Goal: Find contact information: Find contact information

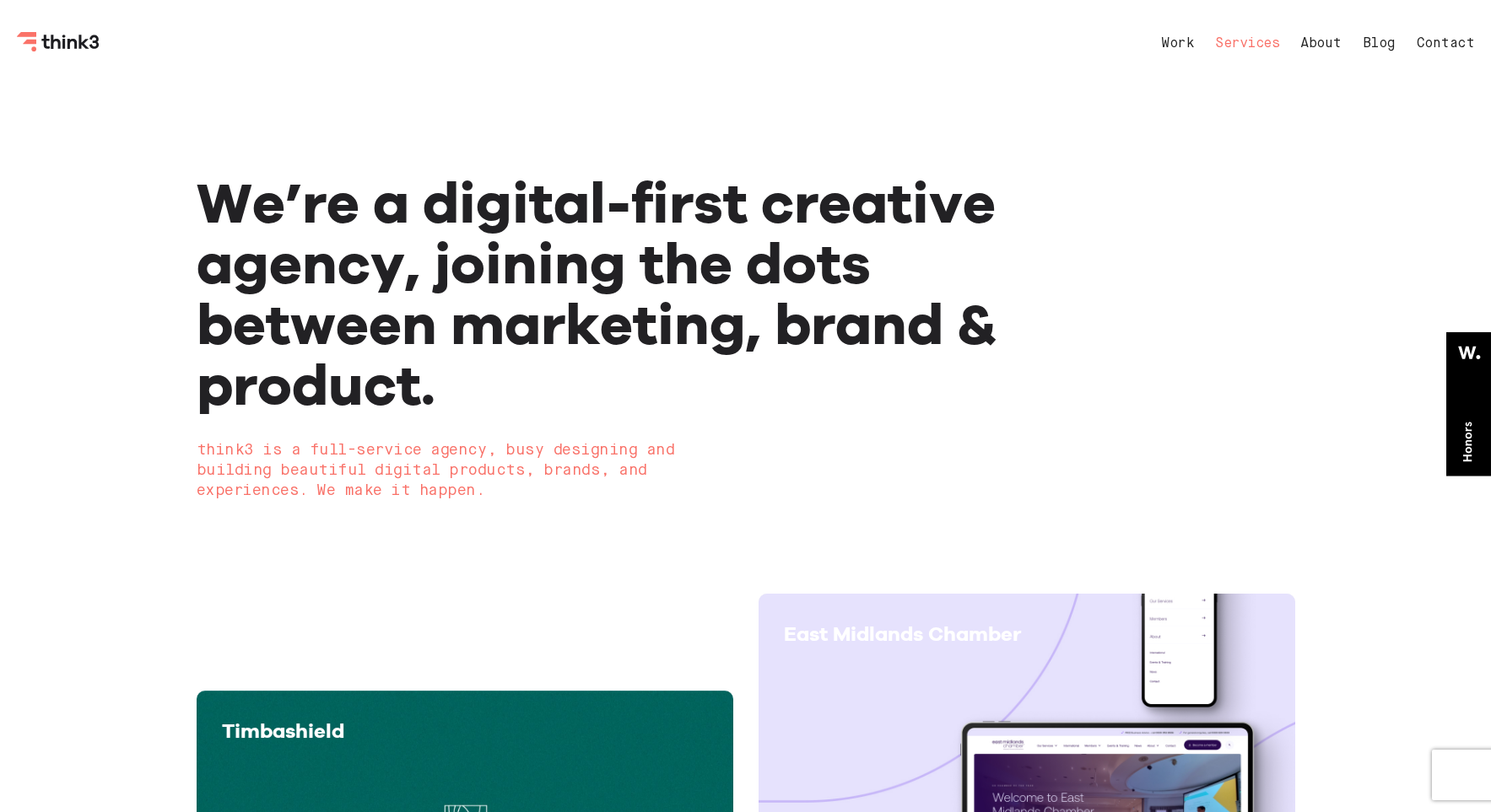
click at [1240, 45] on link "Services" at bounding box center [1247, 43] width 64 height 13
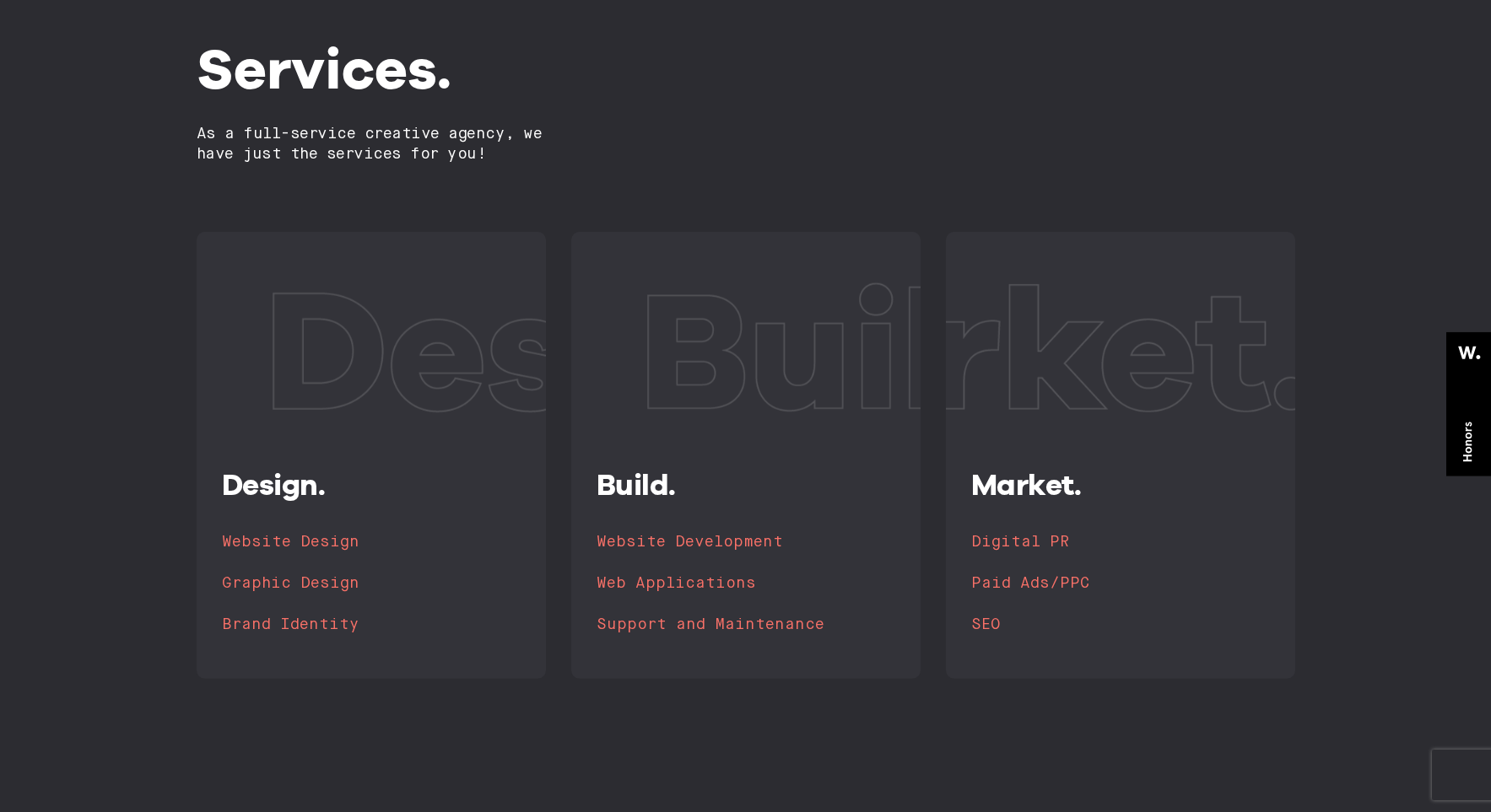
scroll to position [201, 0]
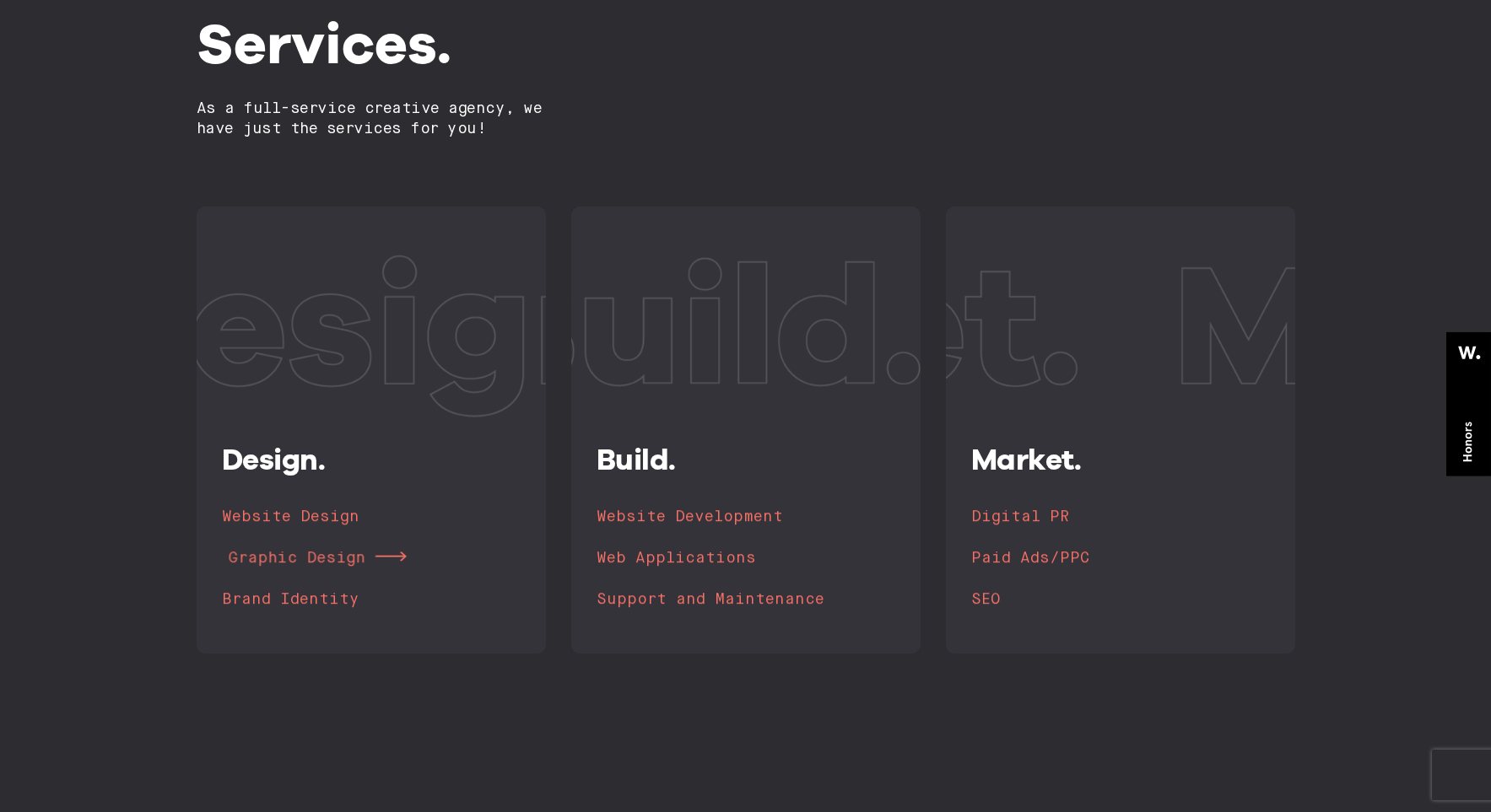
click at [356, 556] on h4 "Graphic Design" at bounding box center [296, 557] width 137 height 23
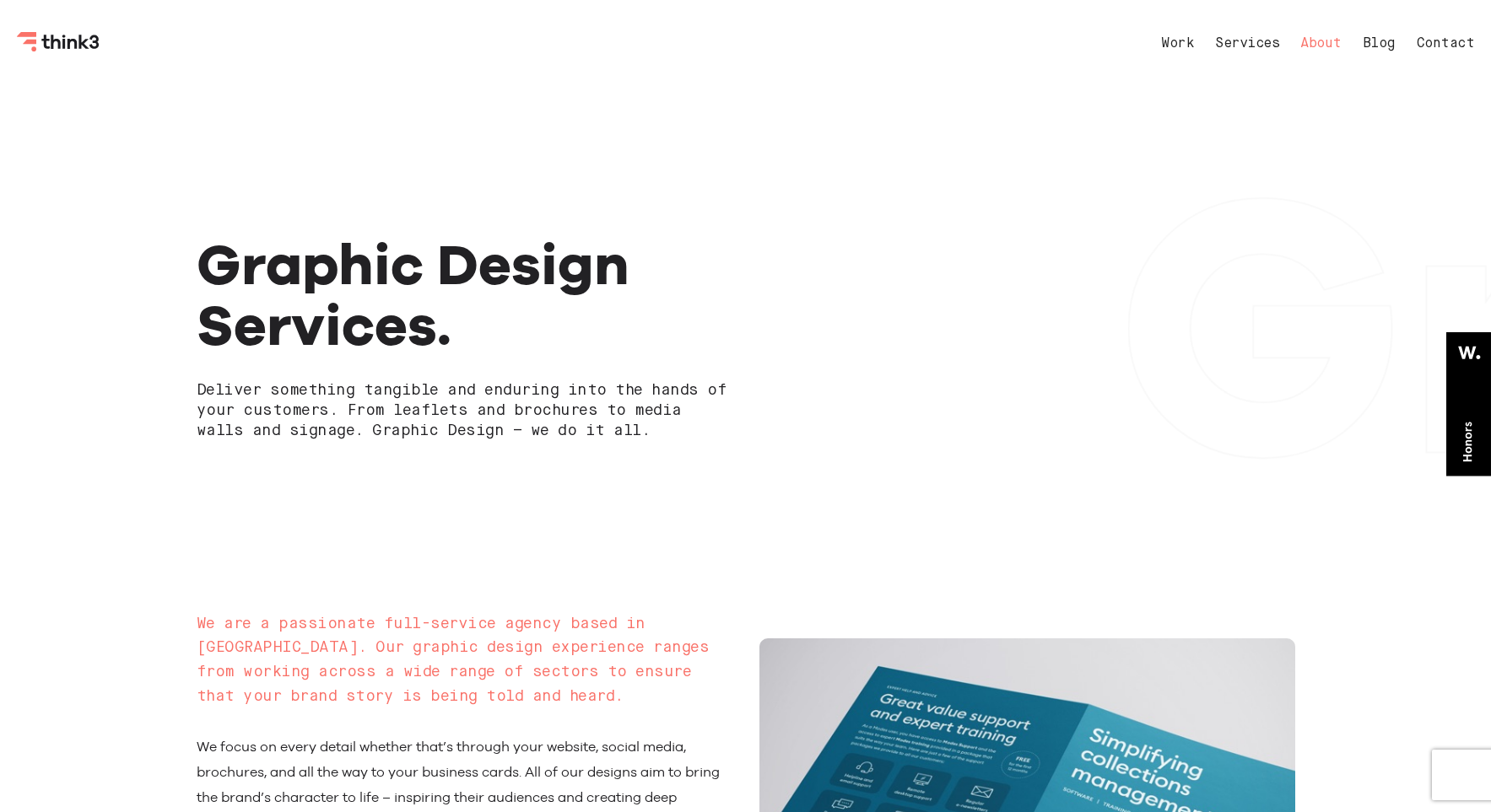
click at [1329, 48] on link "About" at bounding box center [1321, 43] width 41 height 13
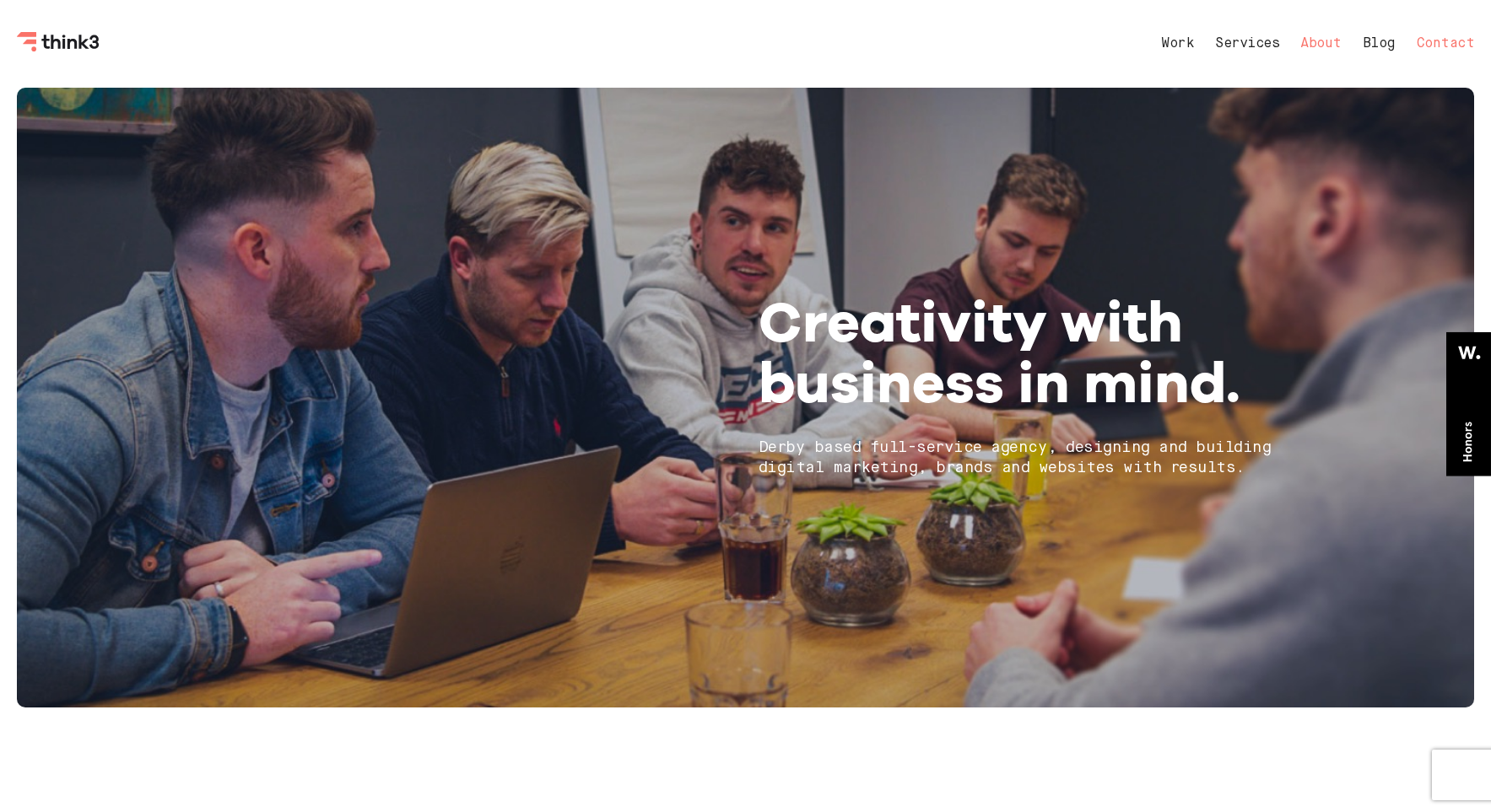
click at [1452, 49] on link "Contact" at bounding box center [1446, 43] width 58 height 13
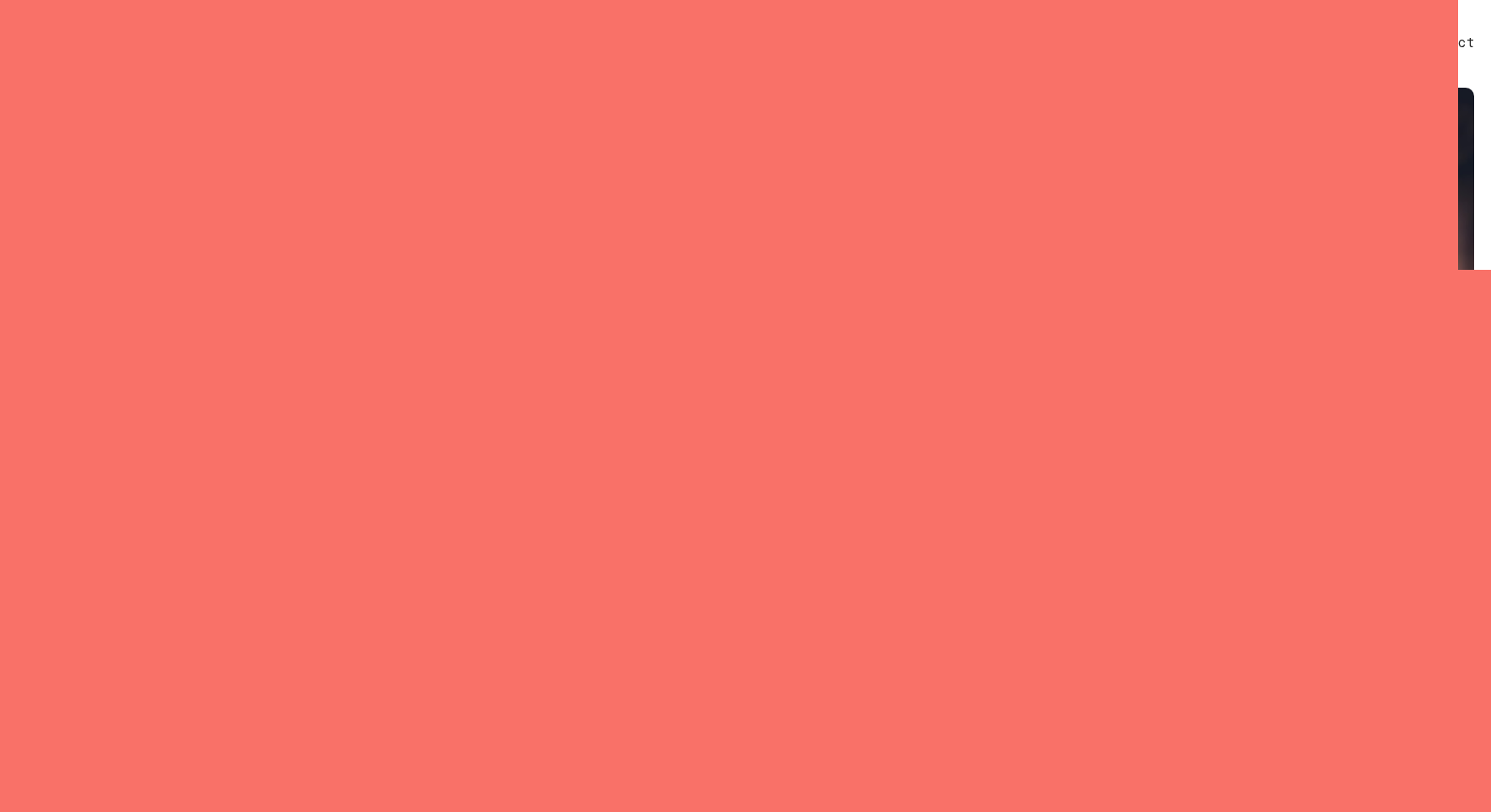
select select "General enquiry"
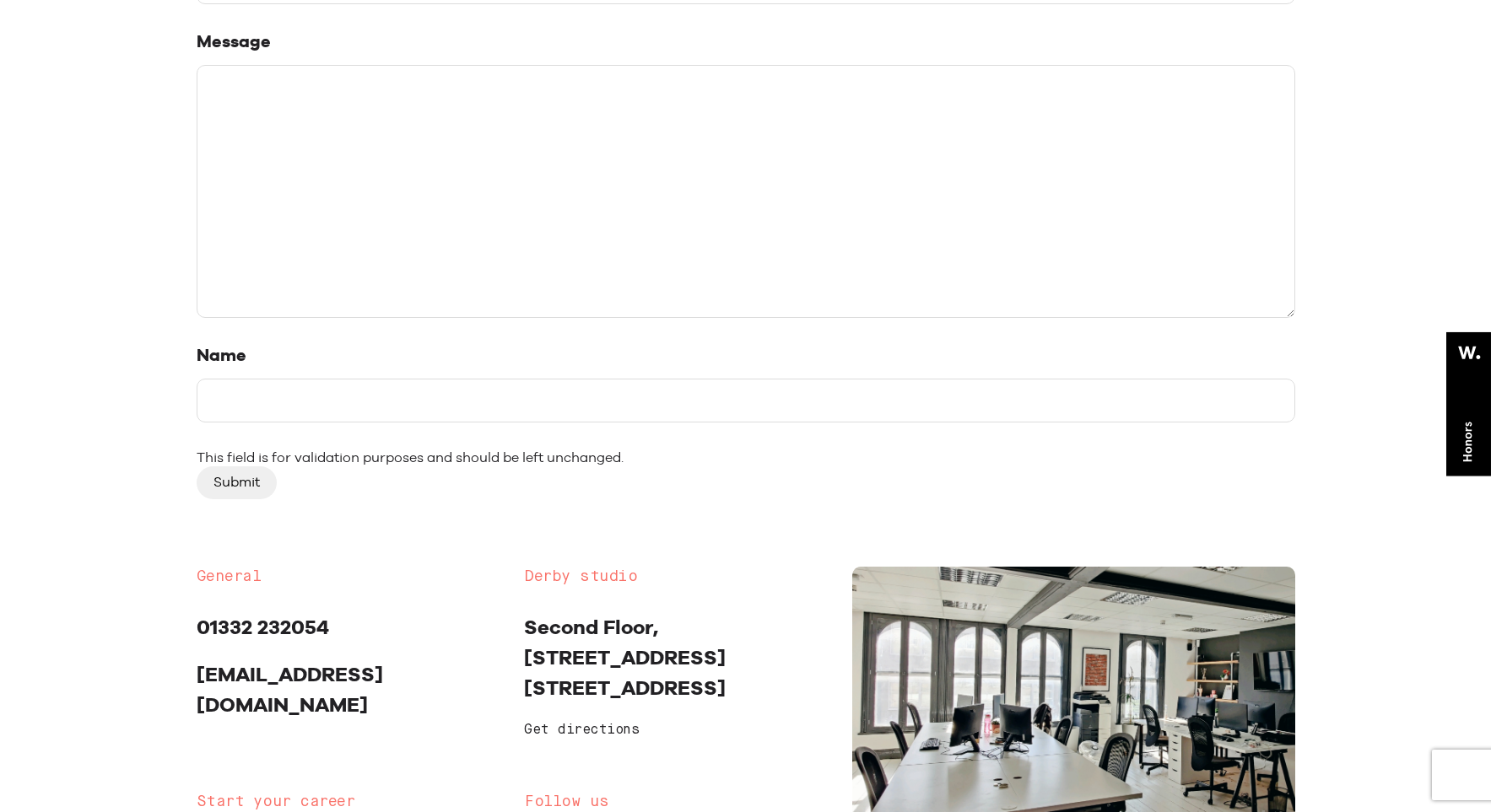
scroll to position [1068, 0]
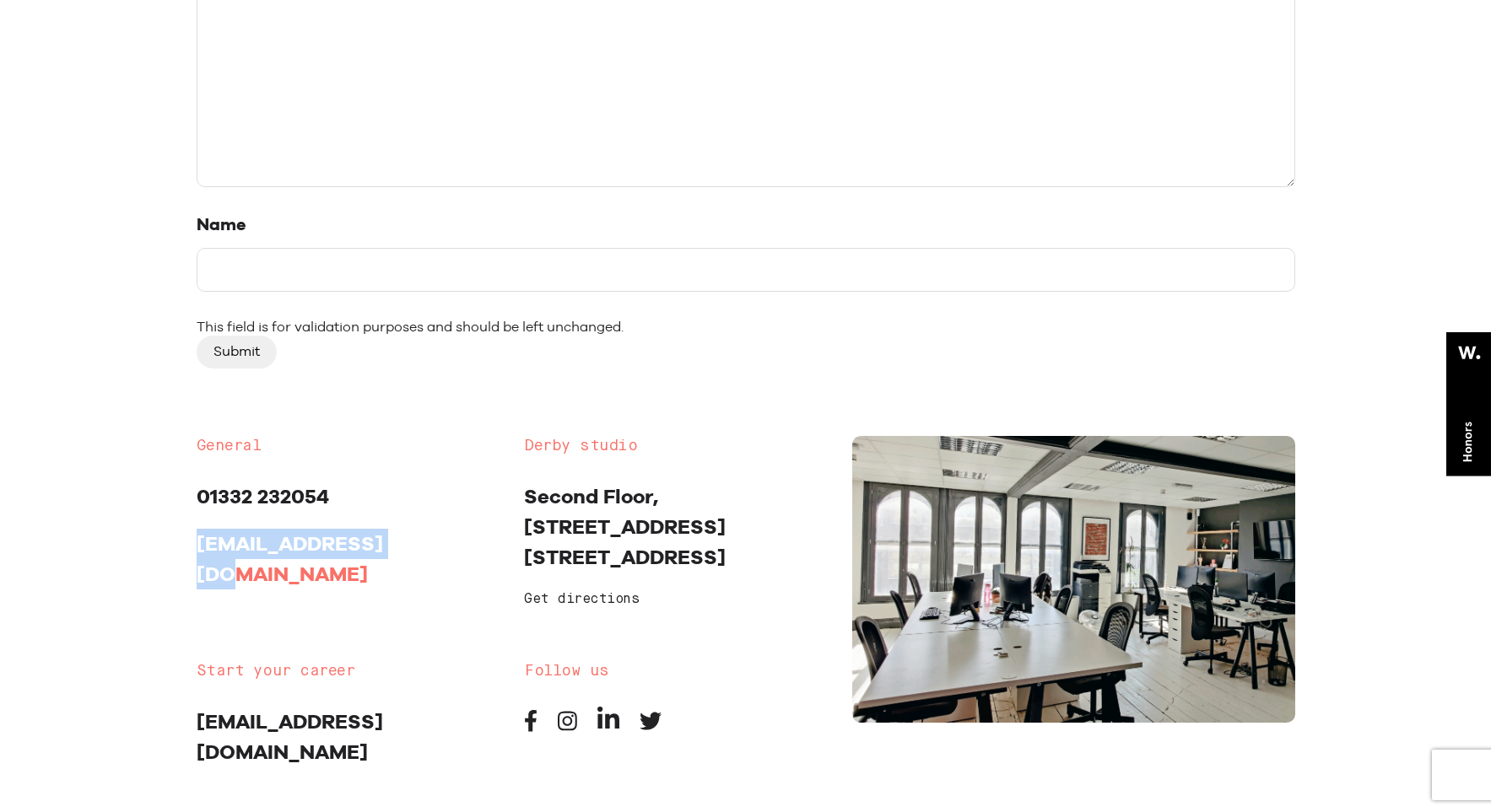
drag, startPoint x: 395, startPoint y: 549, endPoint x: 196, endPoint y: 545, distance: 199.0
click at [196, 545] on p "[EMAIL_ADDRESS][DOMAIN_NAME]" at bounding box center [348, 559] width 303 height 61
copy link "[EMAIL_ADDRESS][DOMAIN_NAME]"
